Goal: Information Seeking & Learning: Learn about a topic

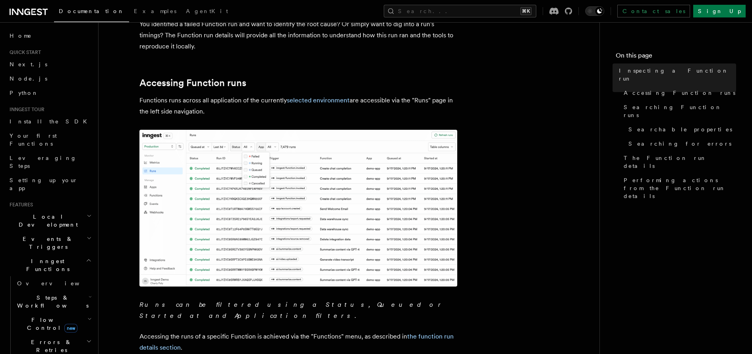
scroll to position [258, 0]
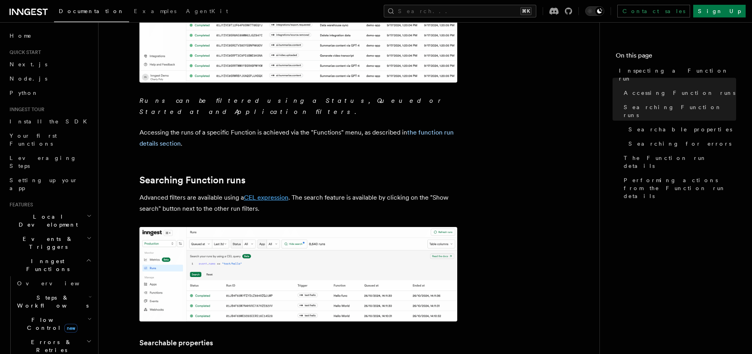
click at [270, 194] on link "CEL expression" at bounding box center [266, 198] width 44 height 8
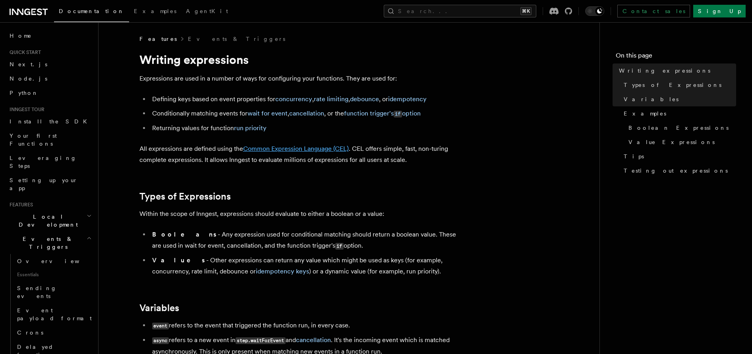
click at [312, 150] on link "Common Expression Language (CEL)" at bounding box center [296, 149] width 106 height 8
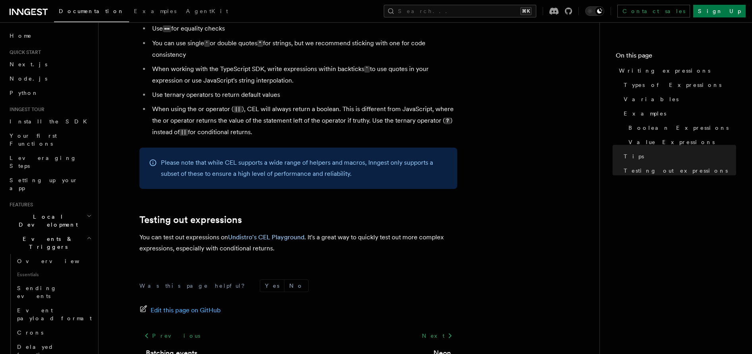
scroll to position [881, 0]
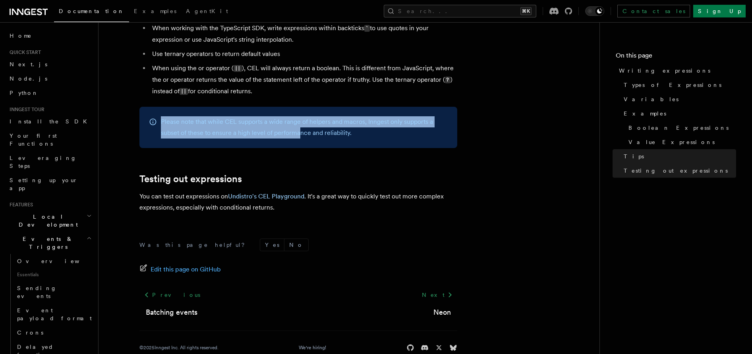
drag, startPoint x: 220, startPoint y: 121, endPoint x: 298, endPoint y: 137, distance: 79.4
click at [298, 137] on div "Please note that while CEL supports a wide range of helpers and macros, Inngest…" at bounding box center [298, 127] width 318 height 41
click at [298, 137] on p "Please note that while CEL supports a wide range of helpers and macros, Inngest…" at bounding box center [304, 127] width 287 height 22
drag, startPoint x: 298, startPoint y: 137, endPoint x: 262, endPoint y: 118, distance: 40.1
click at [262, 119] on p "Please note that while CEL supports a wide range of helpers and macros, Inngest…" at bounding box center [304, 127] width 287 height 22
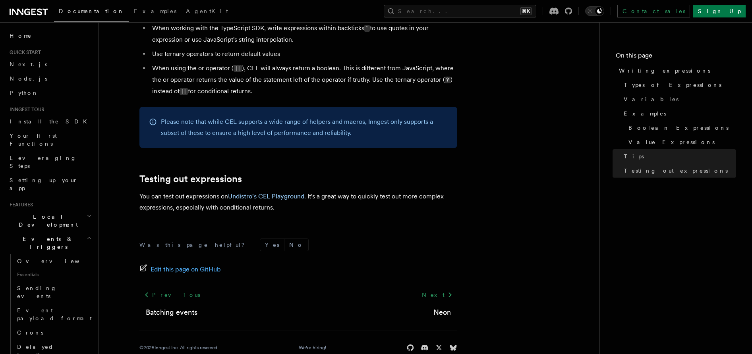
click at [262, 118] on div "Please note that while CEL supports a wide range of helpers and macros, Inngest…" at bounding box center [298, 127] width 318 height 41
drag, startPoint x: 262, startPoint y: 118, endPoint x: 264, endPoint y: 131, distance: 13.3
click at [264, 128] on div "Please note that while CEL supports a wide range of helpers and macros, Inngest…" at bounding box center [298, 127] width 318 height 41
click at [264, 131] on p "Please note that while CEL supports a wide range of helpers and macros, Inngest…" at bounding box center [304, 127] width 287 height 22
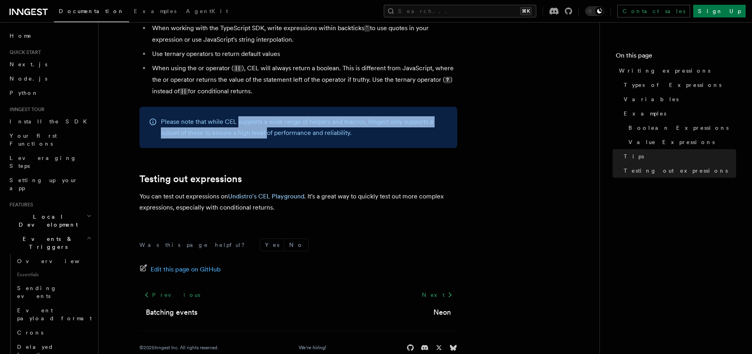
drag, startPoint x: 264, startPoint y: 131, endPoint x: 249, endPoint y: 124, distance: 16.0
click at [249, 124] on p "Please note that while CEL supports a wide range of helpers and macros, Inngest…" at bounding box center [304, 127] width 287 height 22
drag, startPoint x: 249, startPoint y: 124, endPoint x: 258, endPoint y: 133, distance: 12.1
click at [257, 132] on p "Please note that while CEL supports a wide range of helpers and macros, Inngest…" at bounding box center [304, 127] width 287 height 22
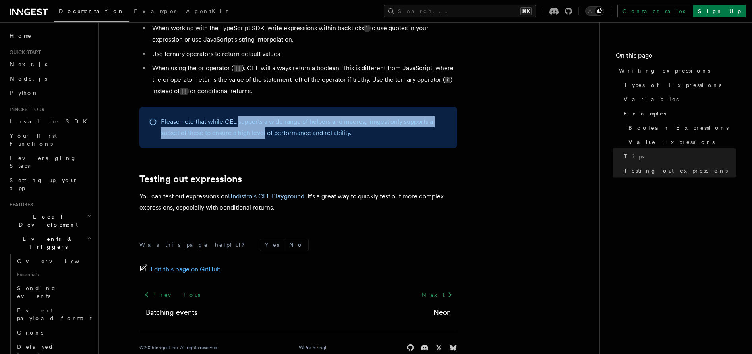
scroll to position [0, 0]
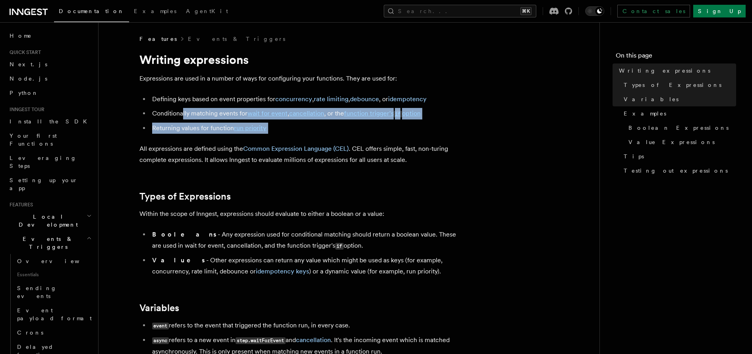
drag, startPoint x: 182, startPoint y: 118, endPoint x: 193, endPoint y: 141, distance: 26.1
drag, startPoint x: 190, startPoint y: 133, endPoint x: 187, endPoint y: 108, distance: 25.6
drag, startPoint x: 187, startPoint y: 108, endPoint x: 199, endPoint y: 137, distance: 31.0
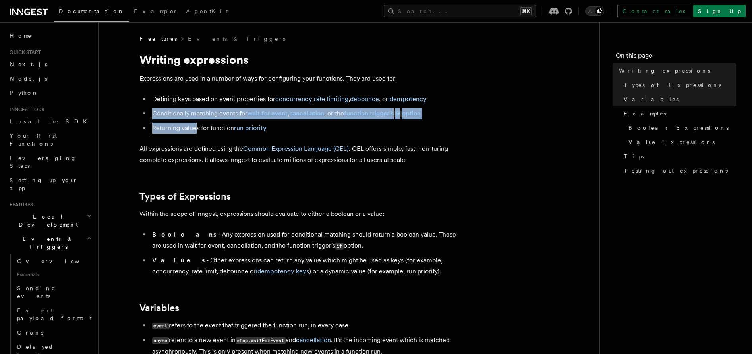
drag, startPoint x: 199, startPoint y: 135, endPoint x: 198, endPoint y: 107, distance: 27.8
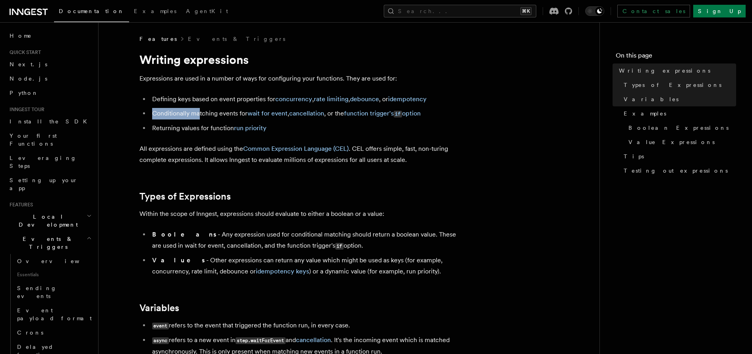
drag, startPoint x: 198, startPoint y: 107, endPoint x: 199, endPoint y: 122, distance: 14.7
click at [199, 118] on ul "Defining keys based on event properties for concurrency , rate limiting , debou…" at bounding box center [298, 114] width 318 height 40
click at [199, 123] on li "Returning values for function run priority" at bounding box center [303, 128] width 307 height 11
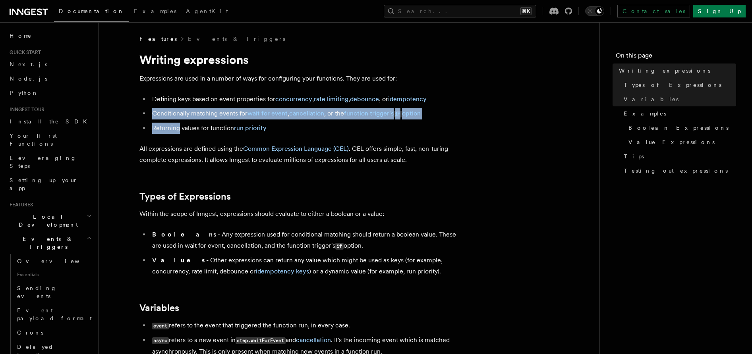
drag, startPoint x: 199, startPoint y: 123, endPoint x: 198, endPoint y: 107, distance: 15.9
click at [198, 107] on ul "Defining keys based on event properties for concurrency , rate limiting , debou…" at bounding box center [298, 114] width 318 height 40
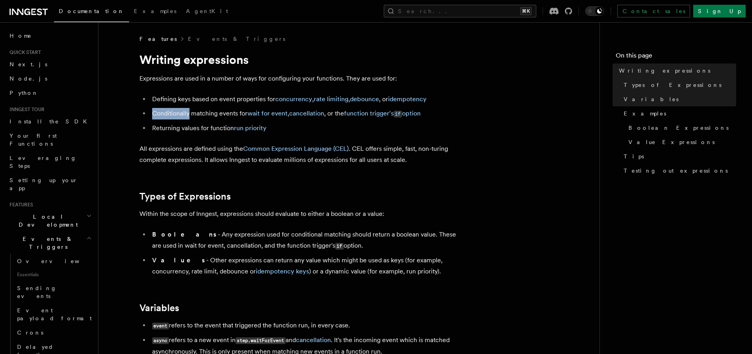
click at [198, 107] on ul "Defining keys based on event properties for concurrency , rate limiting , debou…" at bounding box center [298, 114] width 318 height 40
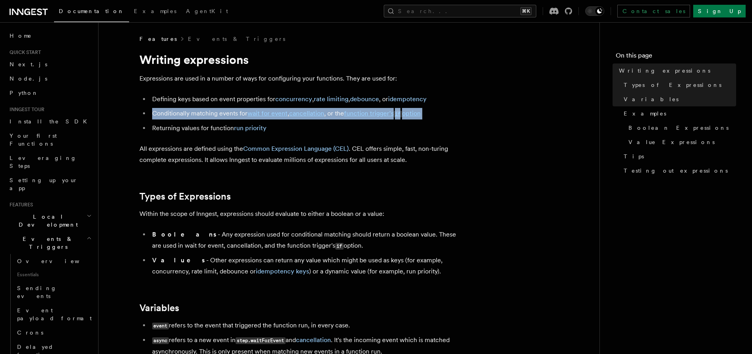
click at [198, 107] on ul "Defining keys based on event properties for concurrency , rate limiting , debou…" at bounding box center [298, 114] width 318 height 40
